Goal: Information Seeking & Learning: Learn about a topic

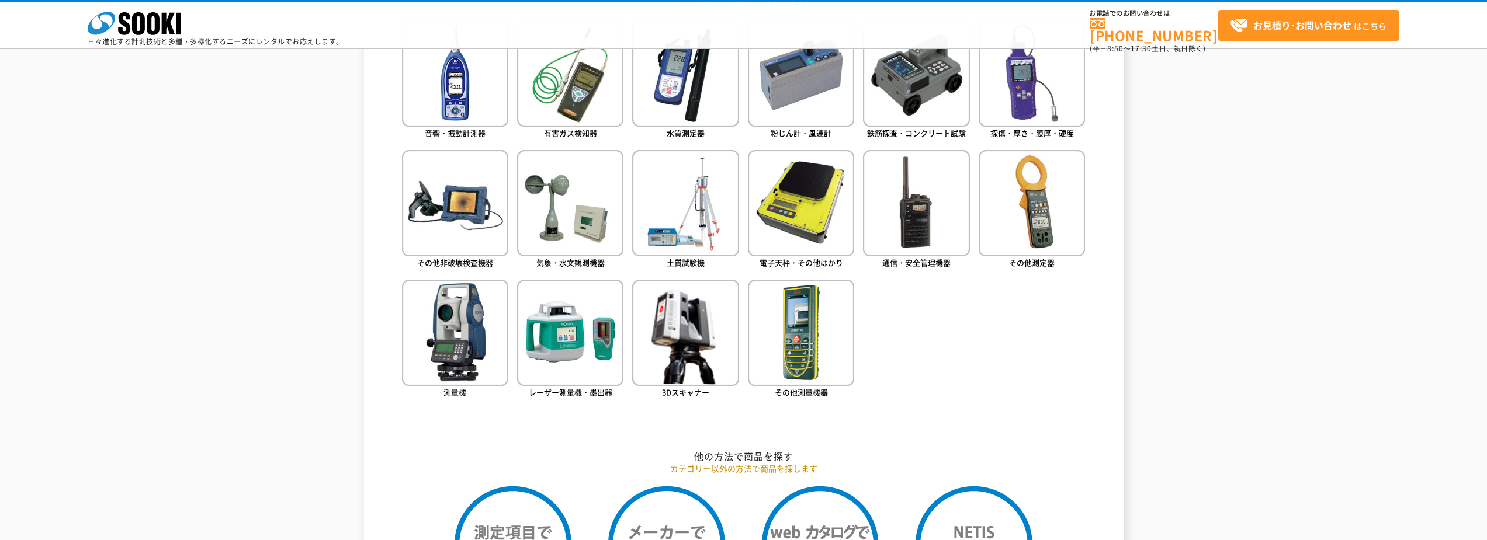
scroll to position [584, 0]
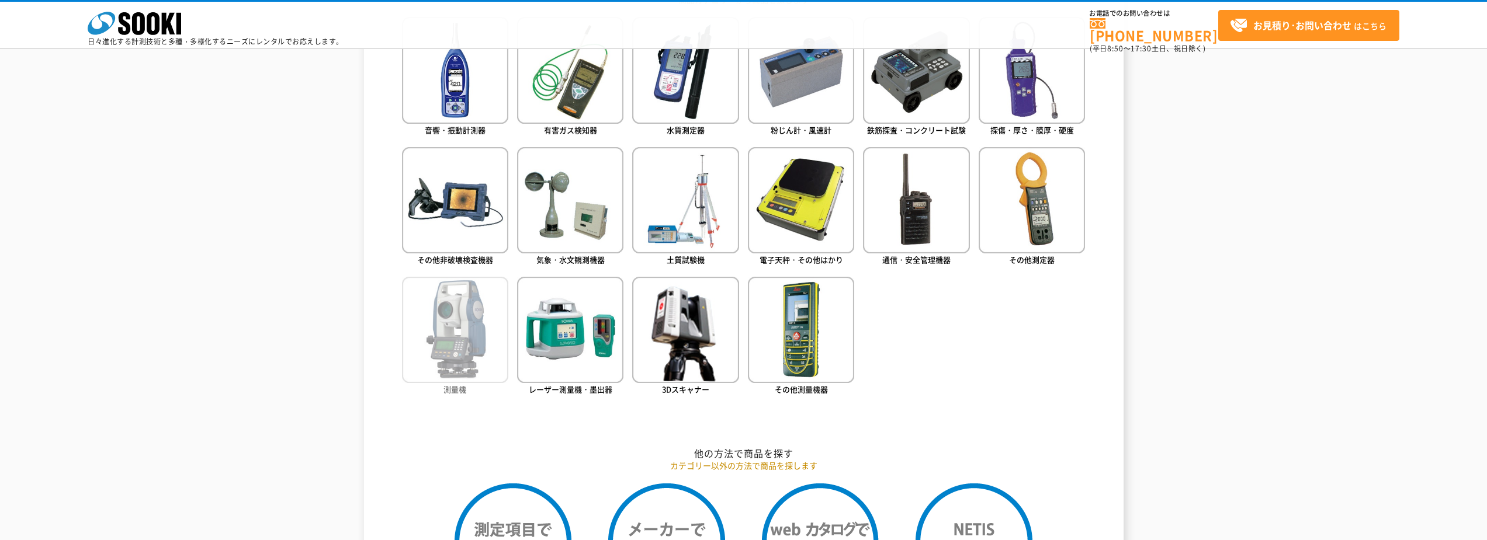
click at [461, 364] on img at bounding box center [455, 330] width 106 height 106
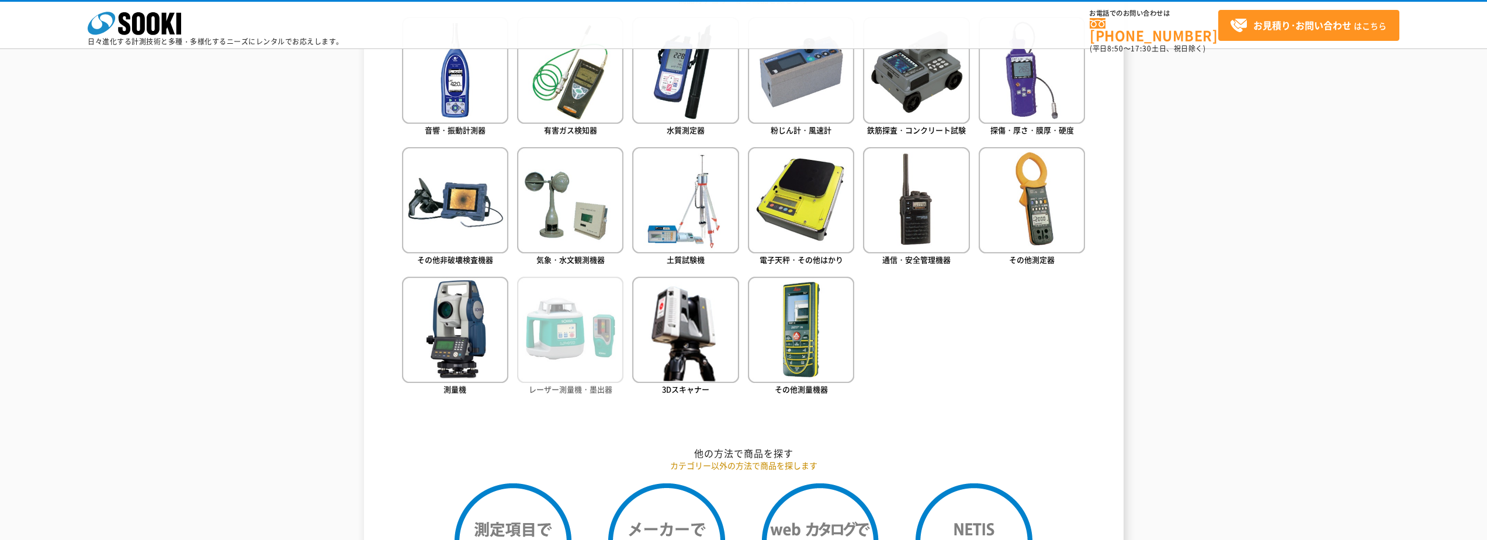
click at [580, 333] on img at bounding box center [570, 330] width 106 height 106
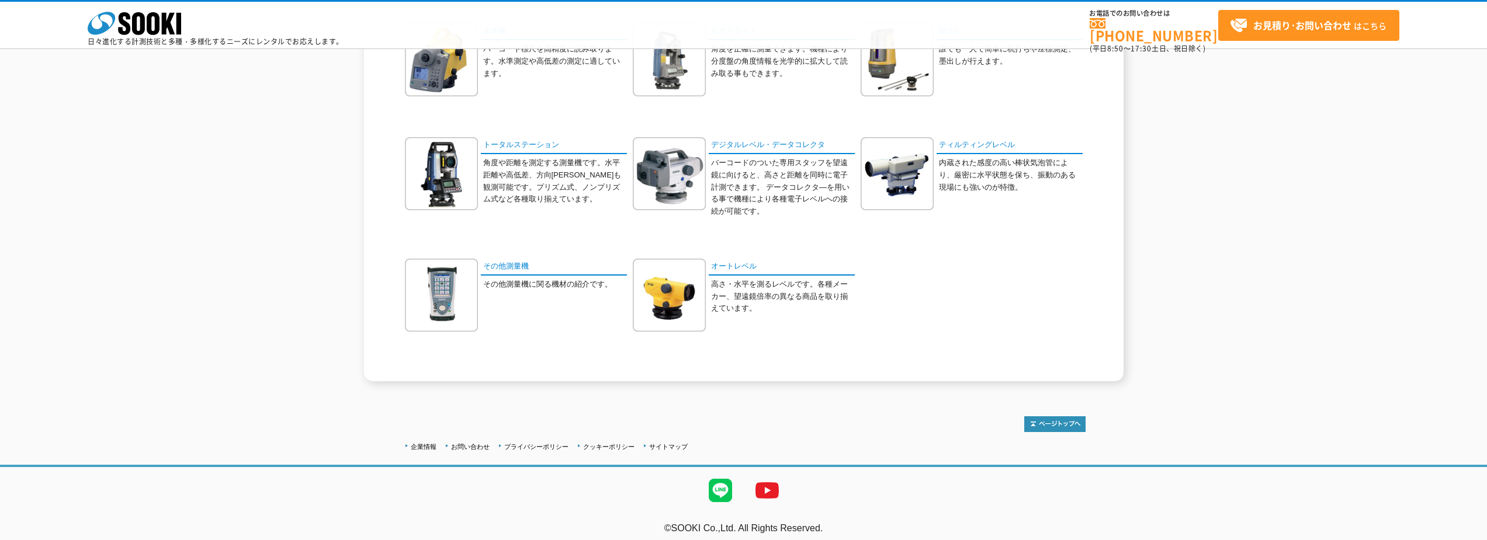
scroll to position [167, 0]
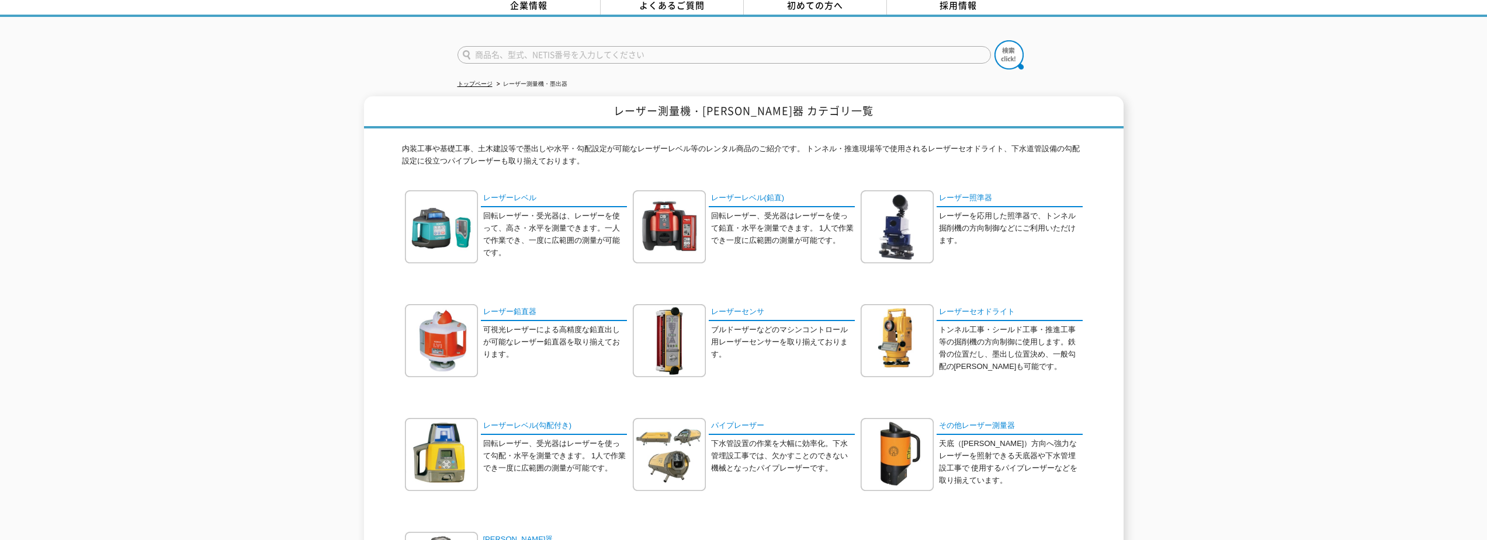
scroll to position [117, 0]
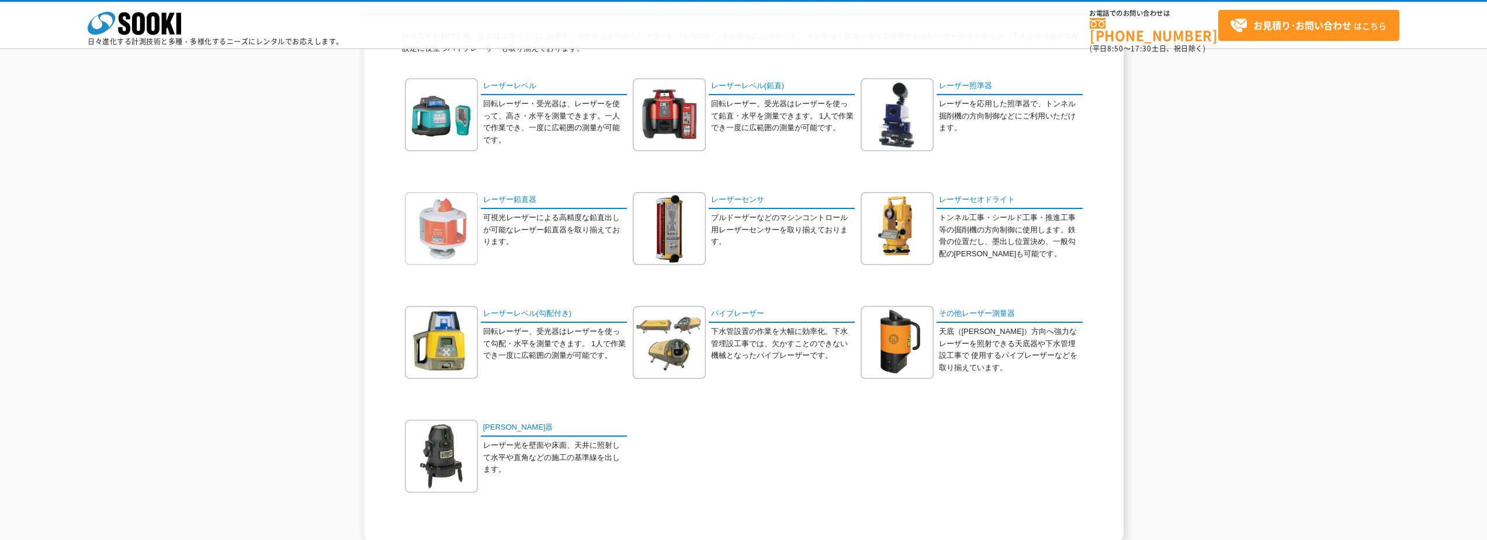
click at [435, 238] on img at bounding box center [441, 228] width 73 height 73
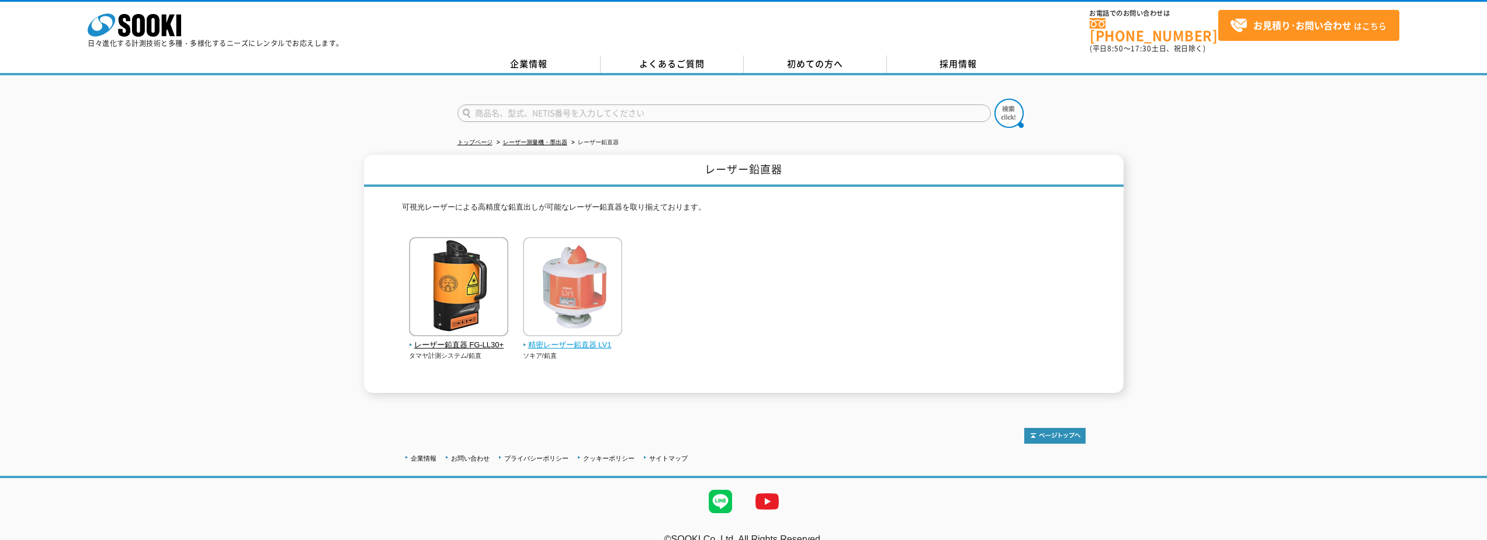
click at [571, 290] on img at bounding box center [572, 288] width 99 height 102
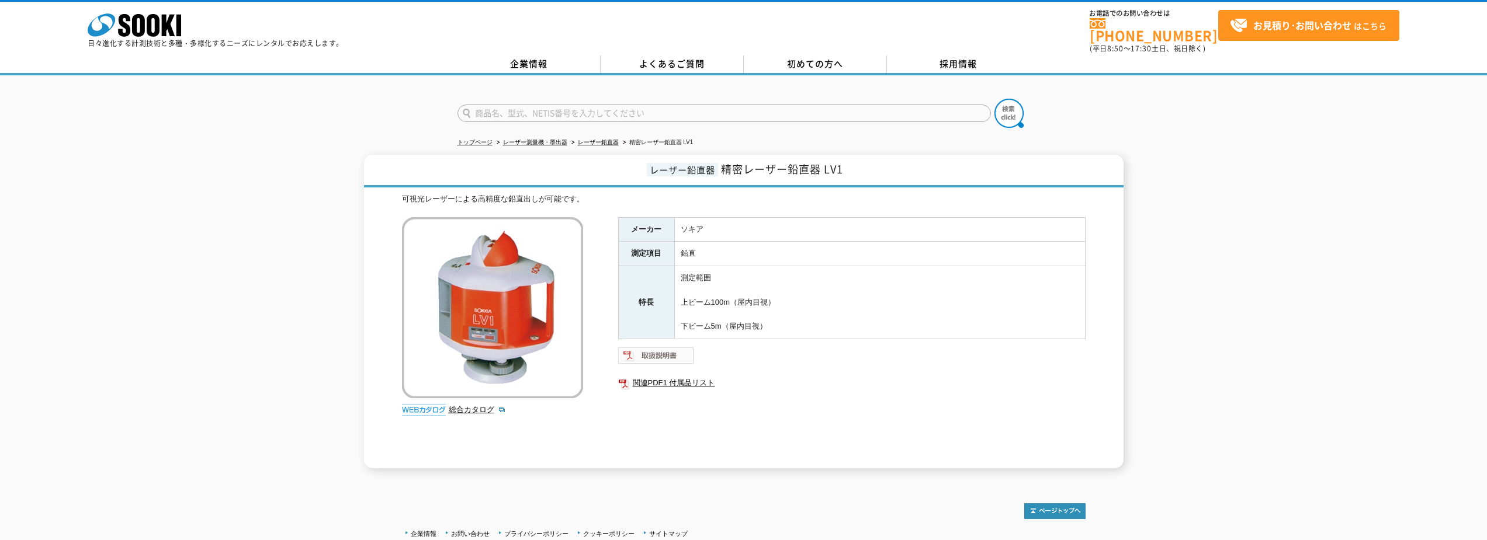
click at [661, 352] on img at bounding box center [656, 355] width 77 height 19
